Goal: Obtain resource: Download file/media

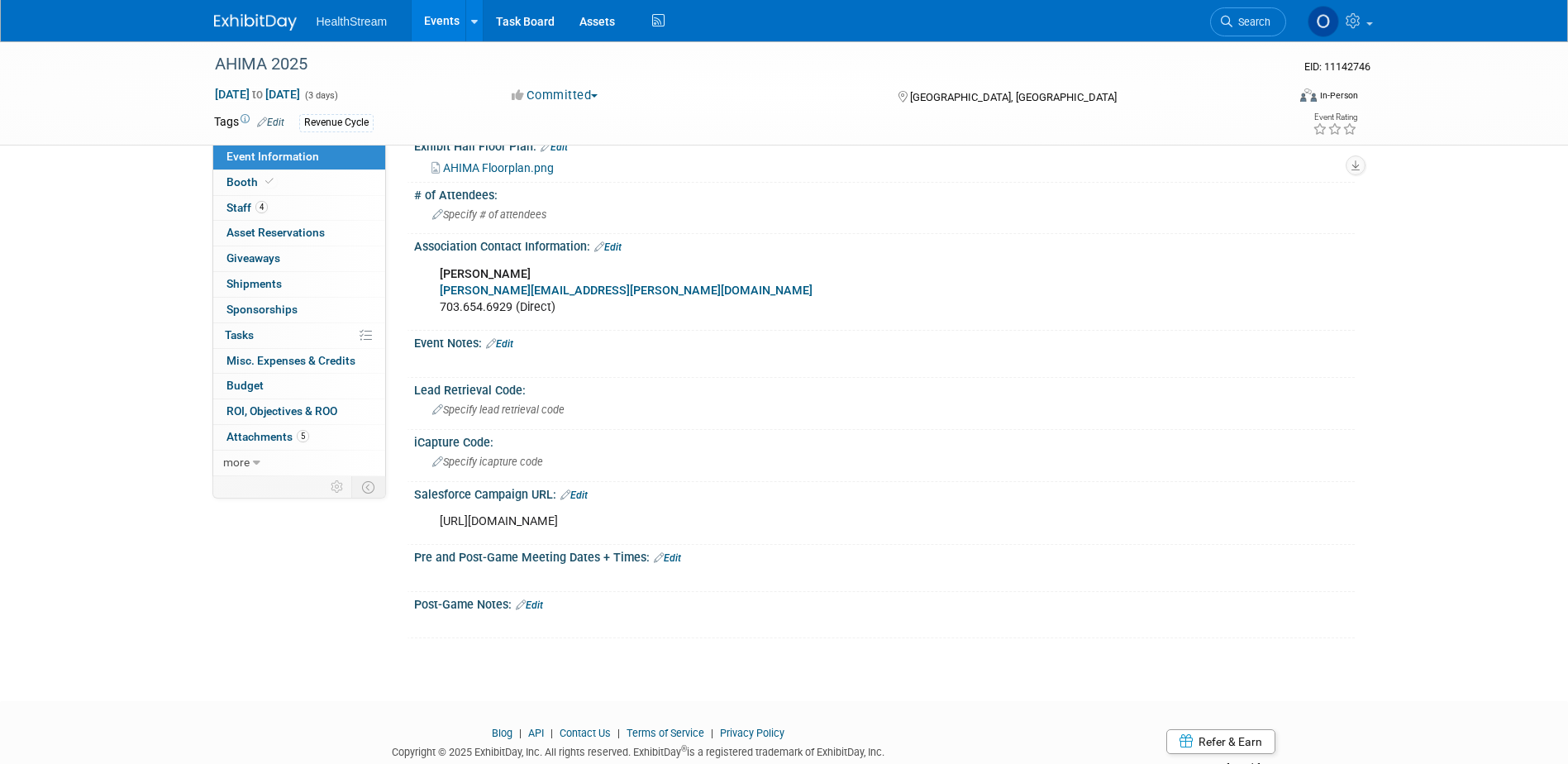
click at [449, 7] on link "Events" at bounding box center [442, 21] width 61 height 41
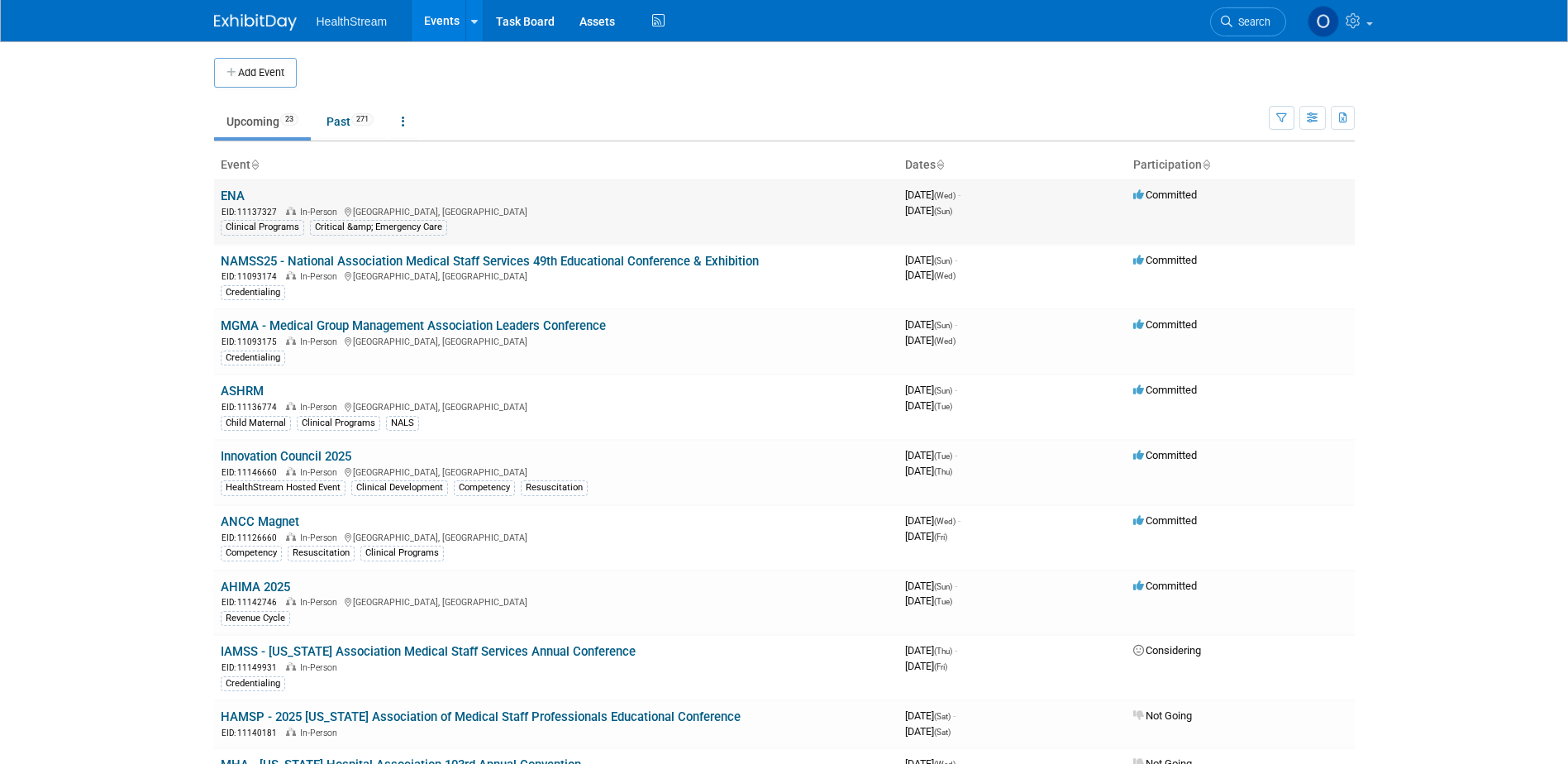
click at [231, 198] on link "ENA" at bounding box center [232, 196] width 24 height 15
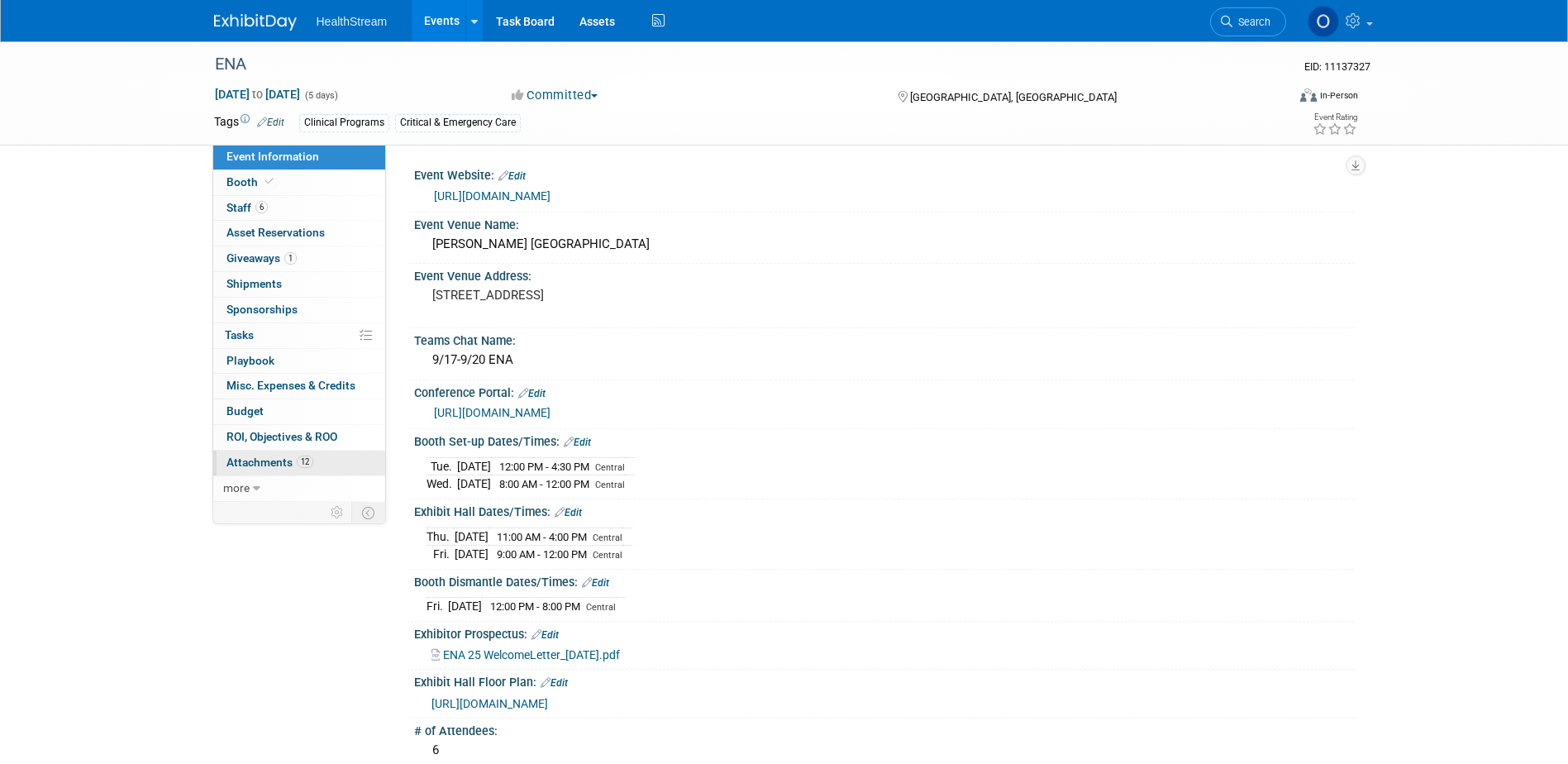
click at [289, 466] on span "Attachments 12" at bounding box center [269, 462] width 87 height 13
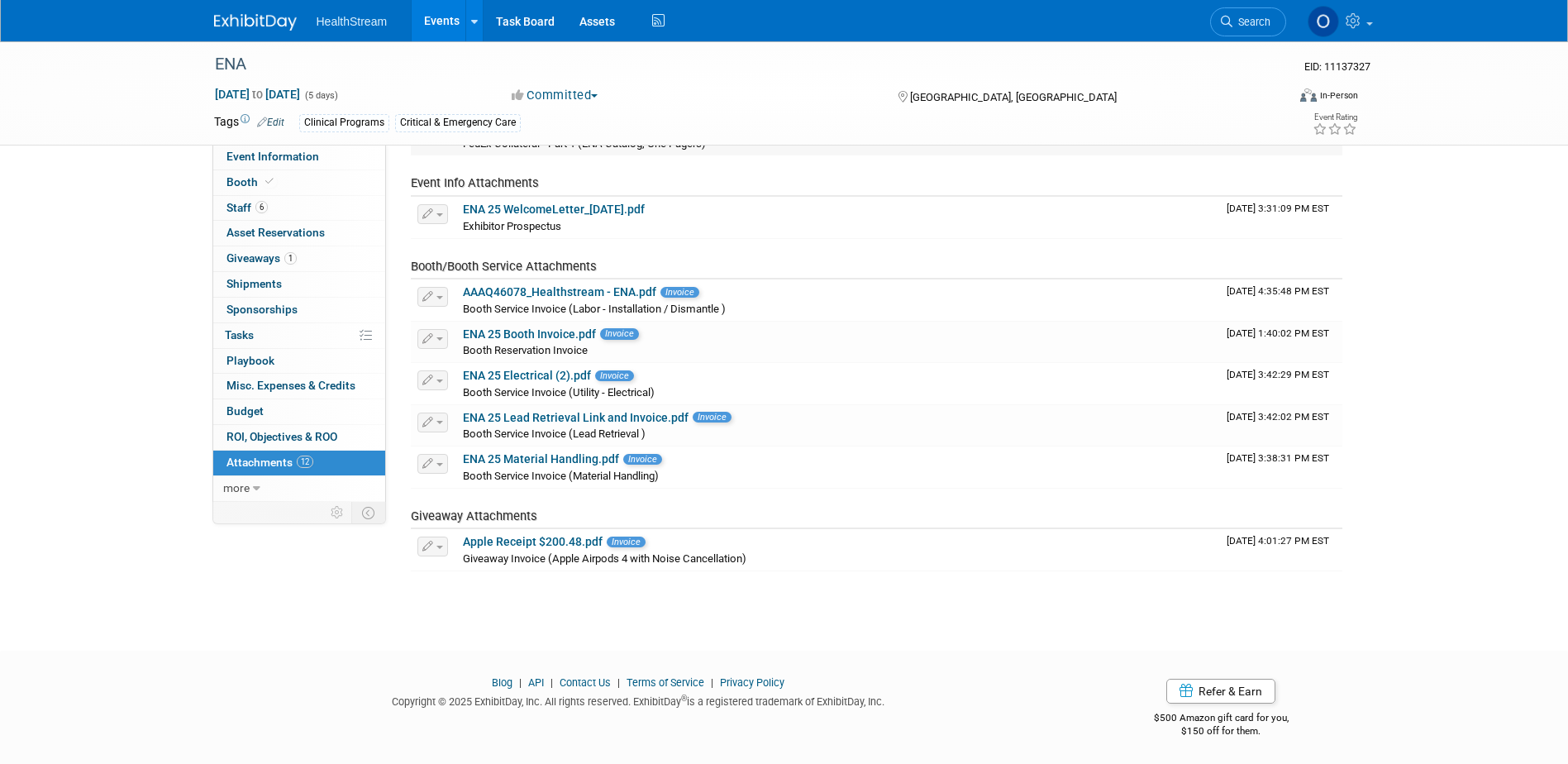
scroll to position [300, 0]
click at [532, 453] on link "ENA 25 Material Handling.pdf" at bounding box center [541, 456] width 156 height 13
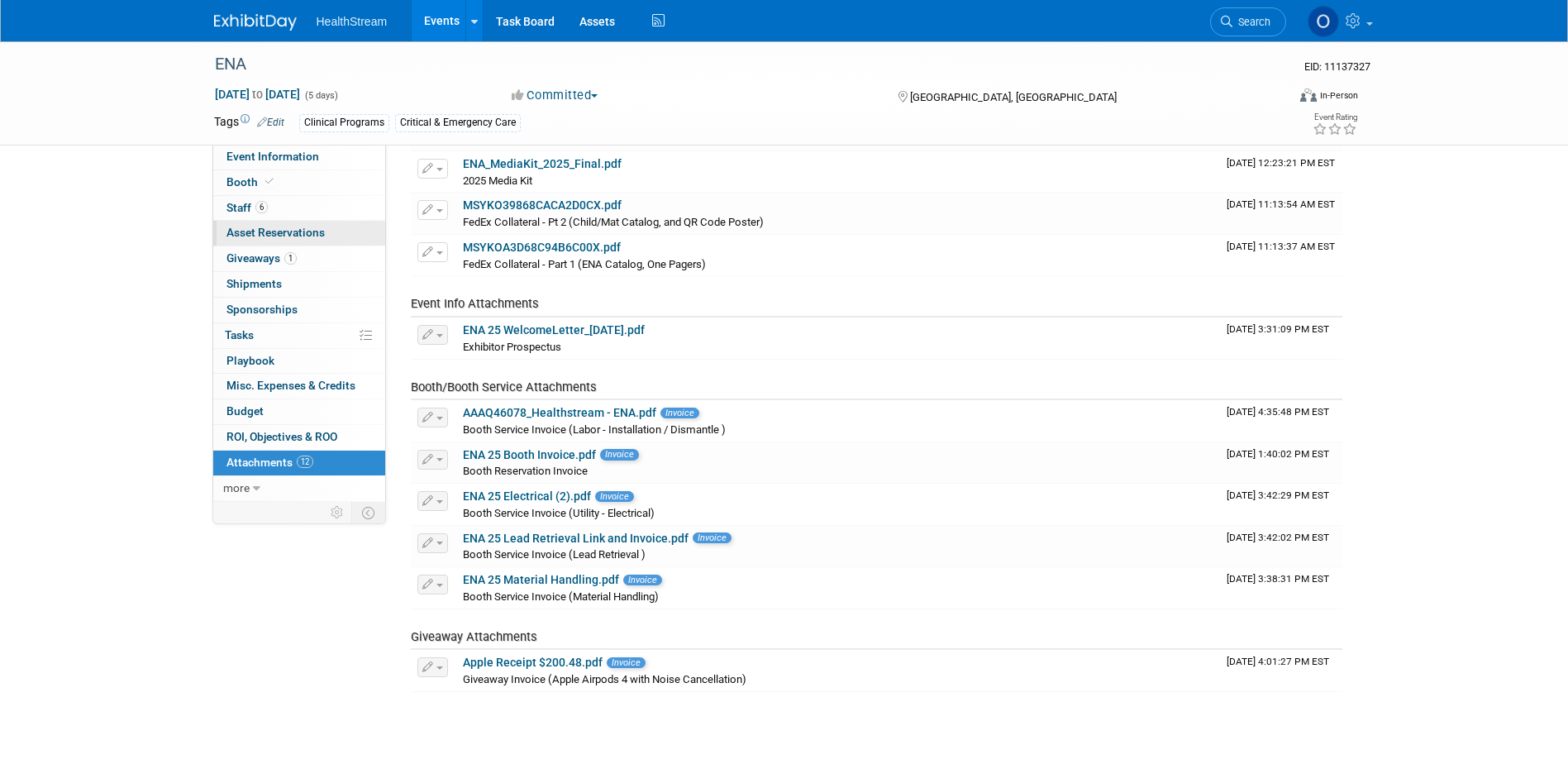
scroll to position [52, 0]
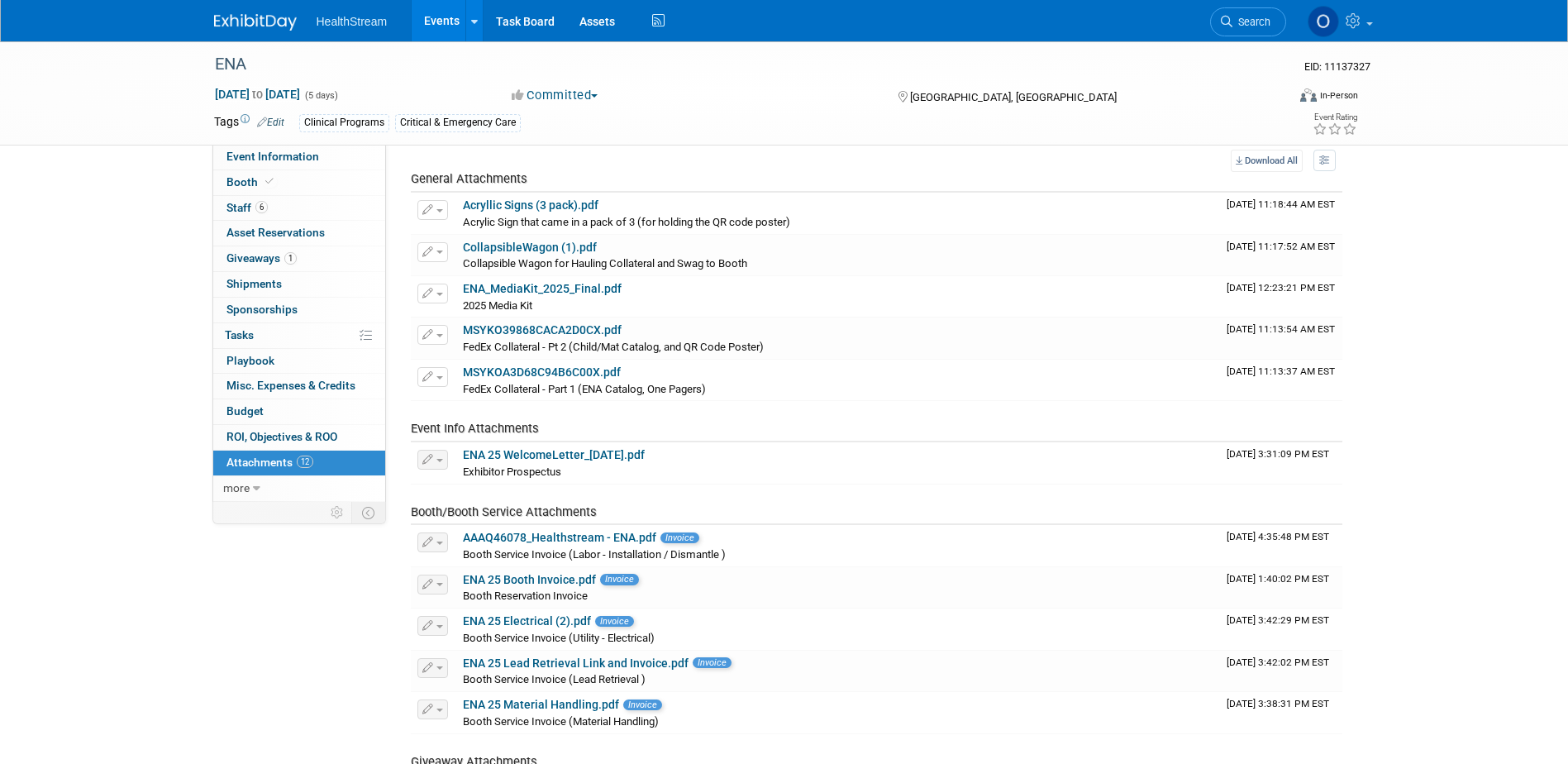
click at [288, 145] on div "ENA EID: 11137327 Sep 17, 2025 to Sep 21, 2025 (5 days) Sep 17, 2025 to Sep 21,…" at bounding box center [784, 93] width 1165 height 104
click at [289, 152] on span "Event Information" at bounding box center [273, 155] width 93 height 13
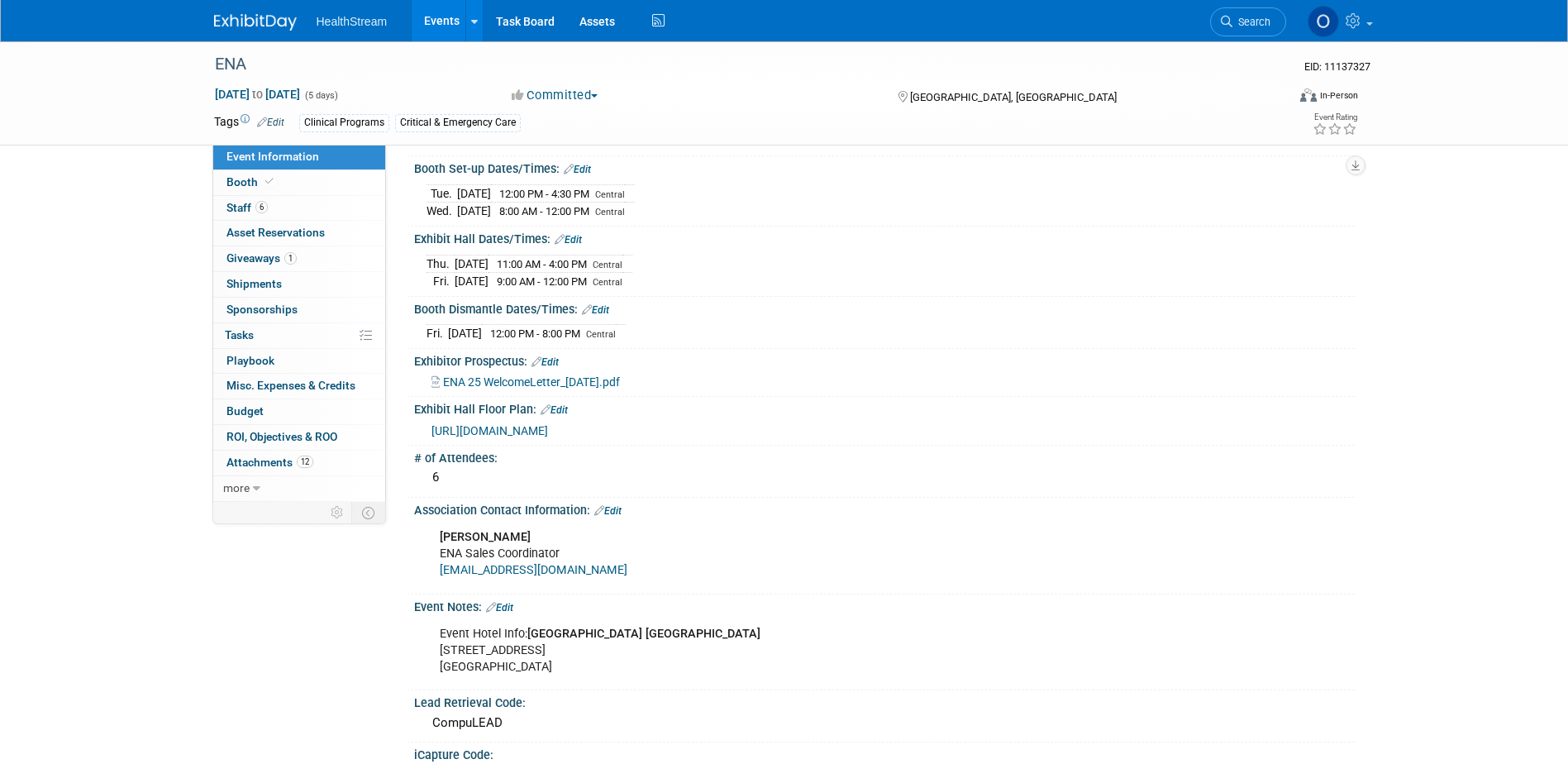
scroll to position [331, 0]
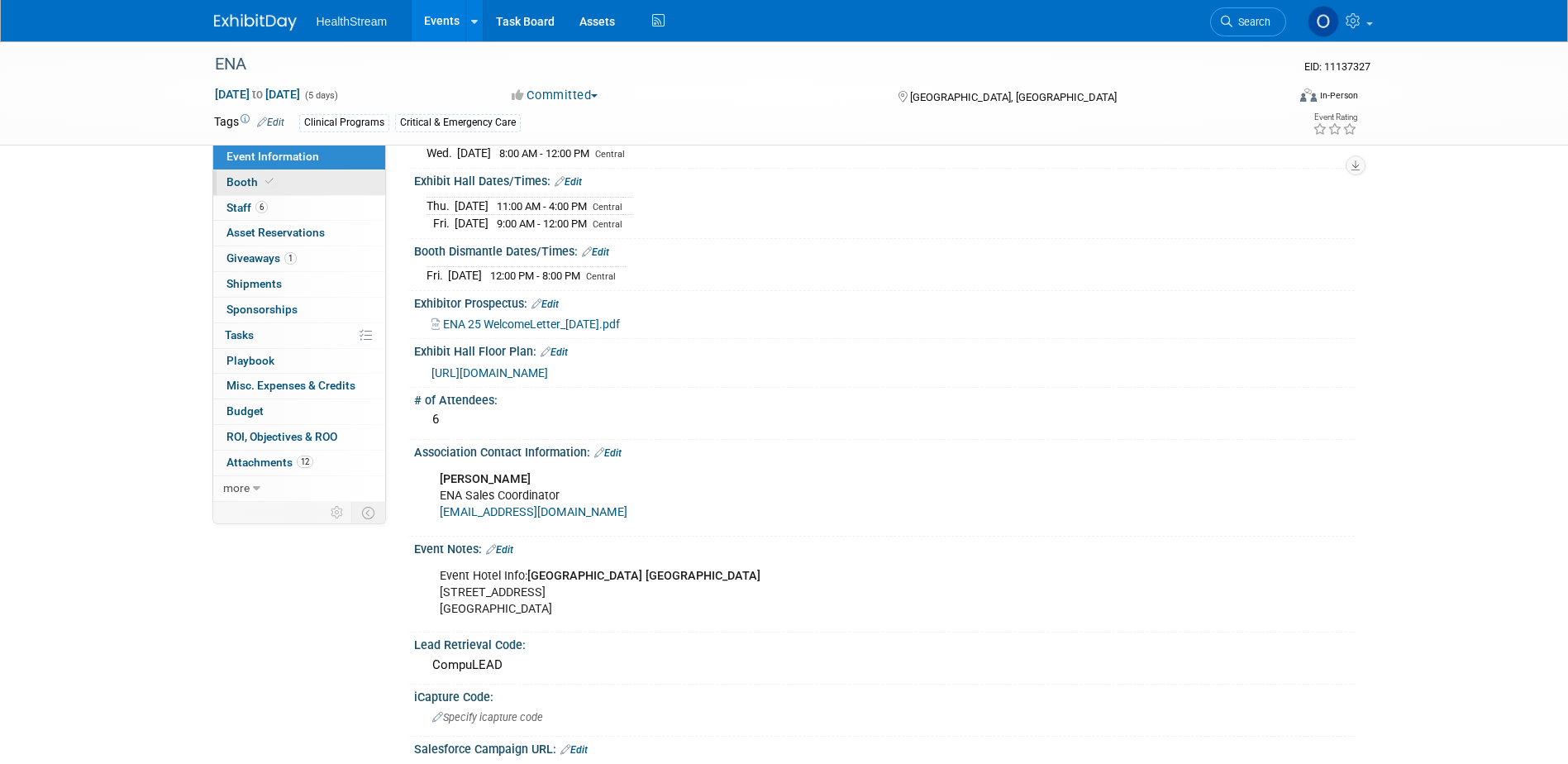
click at [273, 187] on span "Booth" at bounding box center [251, 181] width 50 height 13
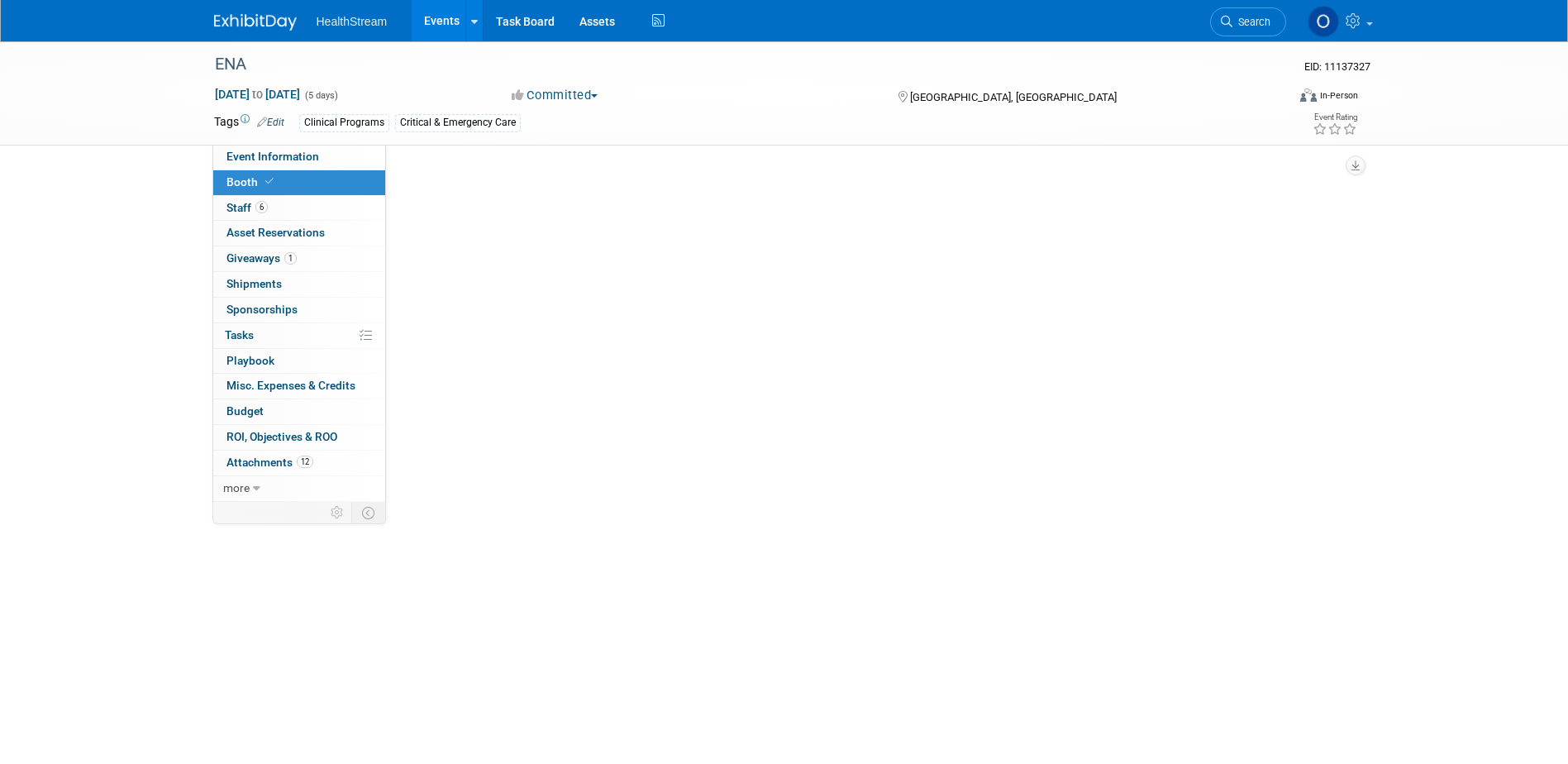
scroll to position [0, 0]
